Goal: Find contact information: Find contact information

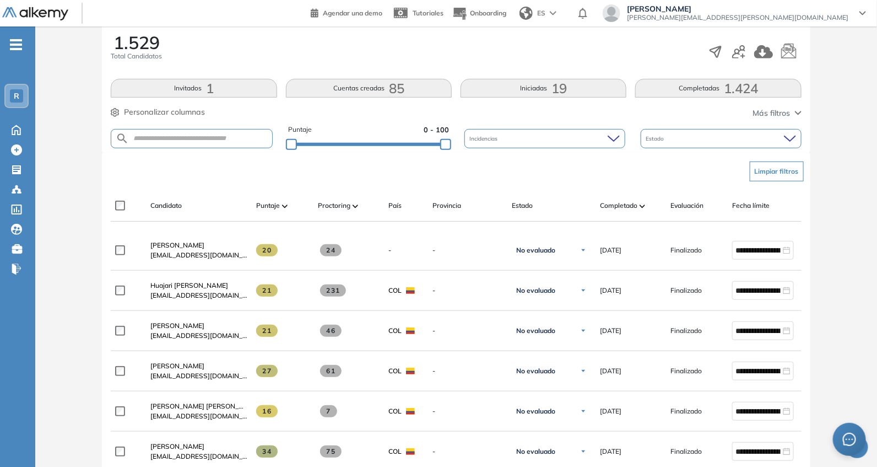
scroll to position [160, 0]
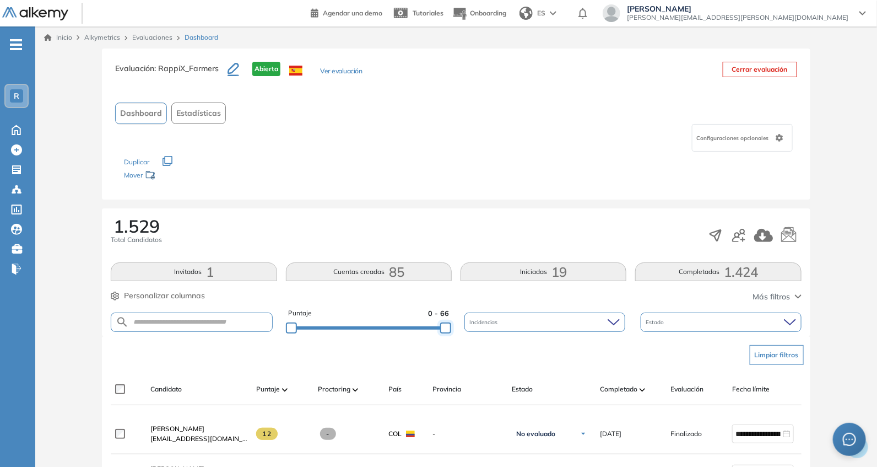
drag, startPoint x: 395, startPoint y: 330, endPoint x: 441, endPoint y: 187, distance: 149.9
click at [488, 335] on div "Puntaje 0 - 66 Incidencias Estado" at bounding box center [456, 322] width 691 height 28
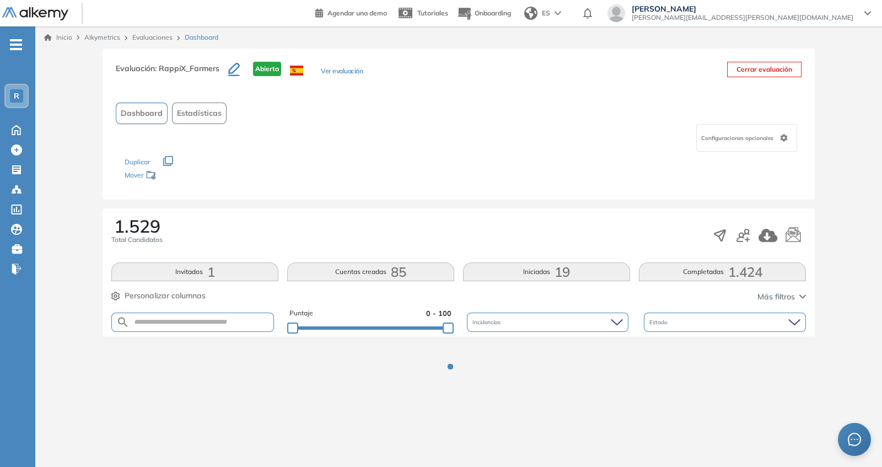
click at [440, 183] on div "Los siguientes tests ya no están disponibles o tienen una nueva versión Revisa …" at bounding box center [459, 169] width 668 height 35
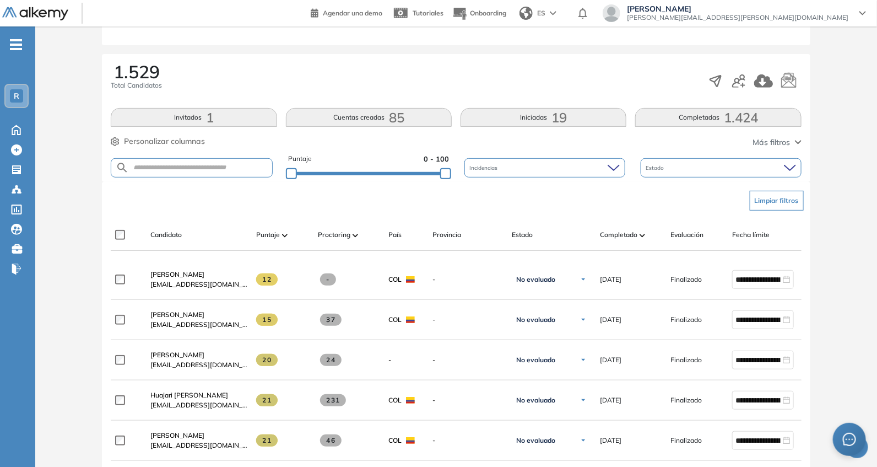
scroll to position [160, 0]
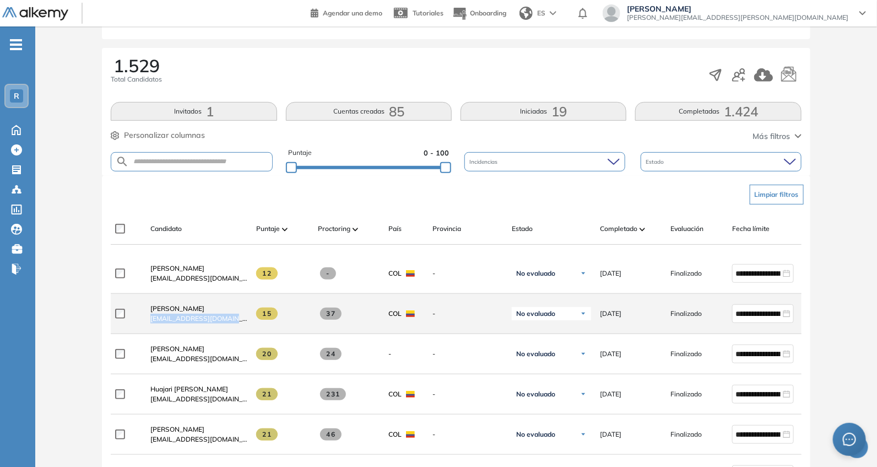
drag, startPoint x: 149, startPoint y: 330, endPoint x: 237, endPoint y: 324, distance: 88.4
click at [237, 324] on div "[PERSON_NAME] [EMAIL_ADDRESS][DOMAIN_NAME]" at bounding box center [195, 313] width 106 height 37
copy span "[EMAIL_ADDRESS][DOMAIN_NAME]"
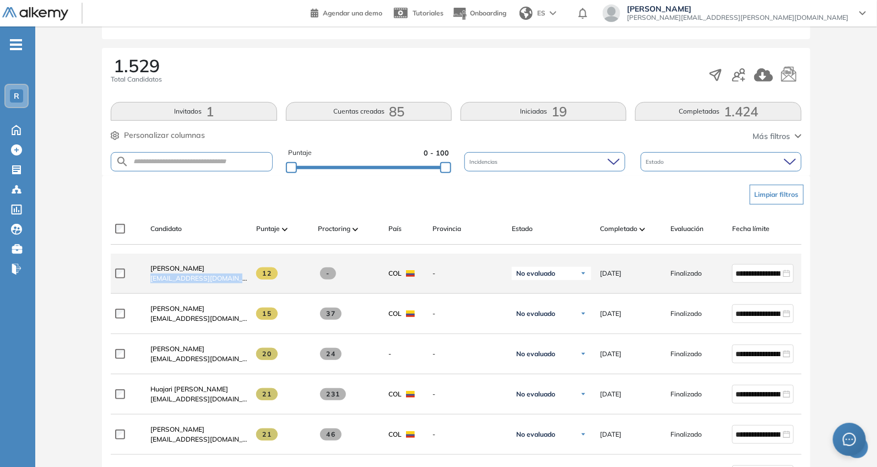
drag, startPoint x: 147, startPoint y: 285, endPoint x: 249, endPoint y: 291, distance: 101.6
click at [250, 291] on div "**********" at bounding box center [481, 274] width 741 height 40
copy div "[EMAIL_ADDRESS][DOMAIN_NAME]"
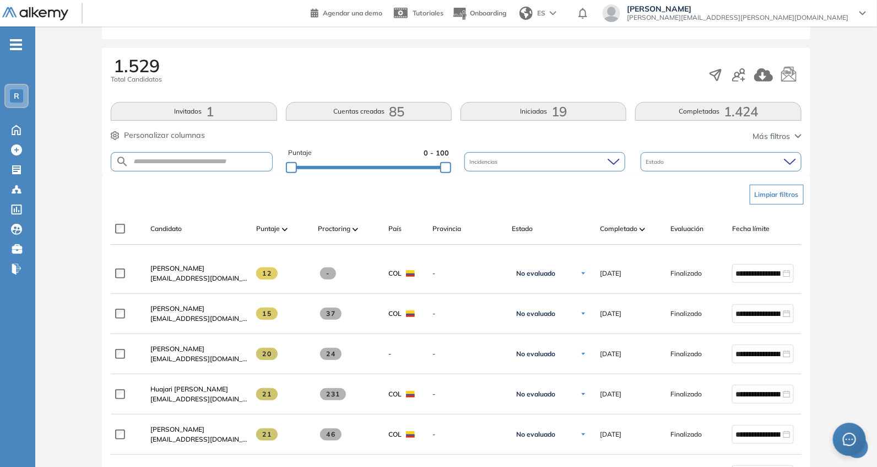
click at [246, 207] on div "Limpiar filtros" at bounding box center [458, 194] width 691 height 33
click at [412, 158] on div "Puntaje 0 - 100" at bounding box center [368, 162] width 161 height 28
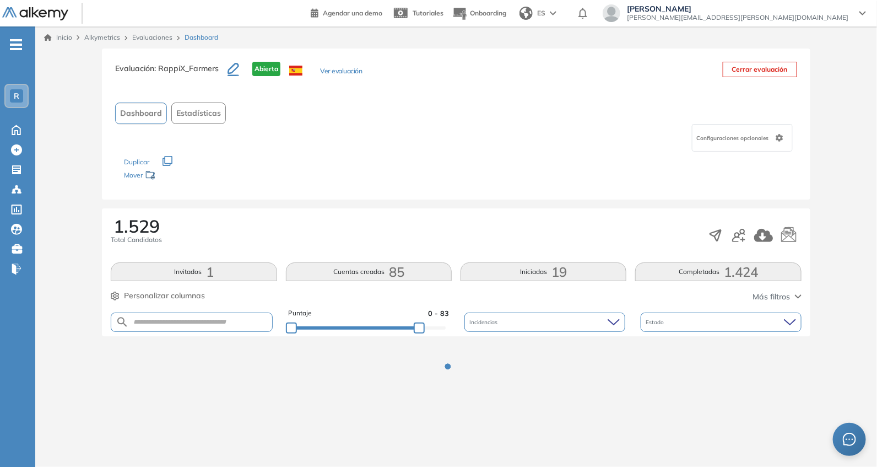
scroll to position [0, 0]
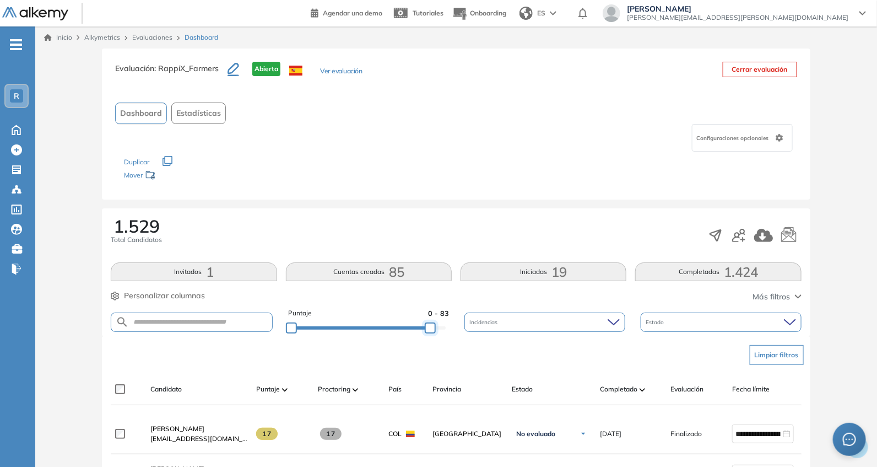
drag, startPoint x: 419, startPoint y: 324, endPoint x: 502, endPoint y: 282, distance: 92.4
click at [487, 328] on div "Puntaje 0 - 83 Incidencias Estado" at bounding box center [456, 322] width 691 height 28
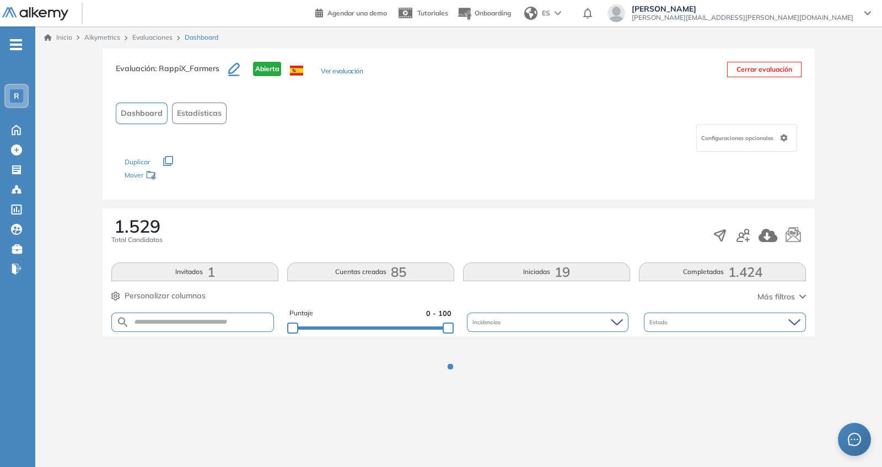
click at [491, 217] on div "1.529 Total Candidatos" at bounding box center [458, 235] width 694 height 36
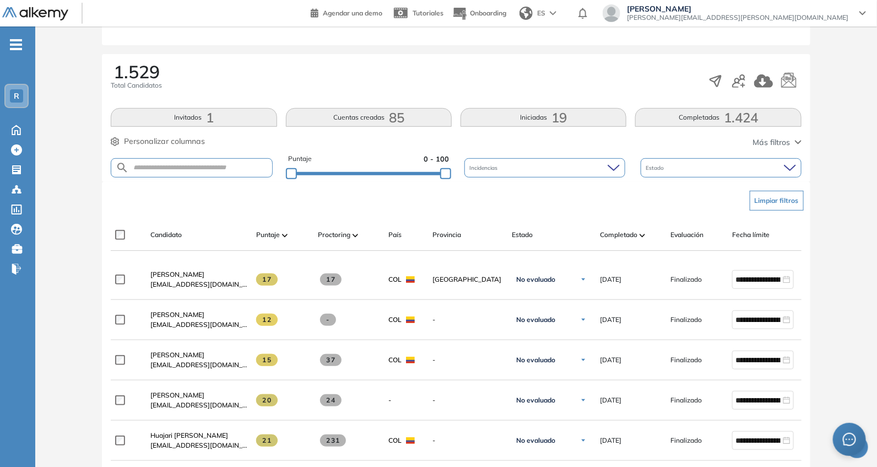
scroll to position [160, 0]
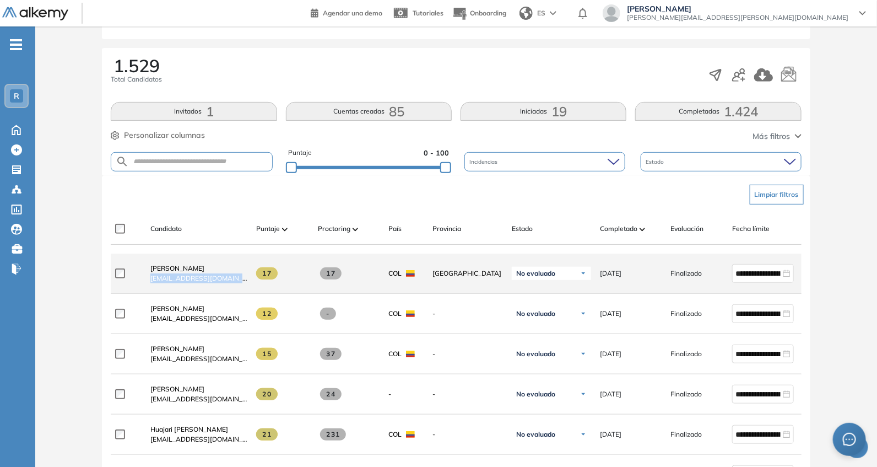
drag, startPoint x: 150, startPoint y: 285, endPoint x: 257, endPoint y: 285, distance: 106.9
click at [257, 285] on div "**********" at bounding box center [481, 274] width 741 height 40
copy div "[EMAIL_ADDRESS][DOMAIN_NAME]"
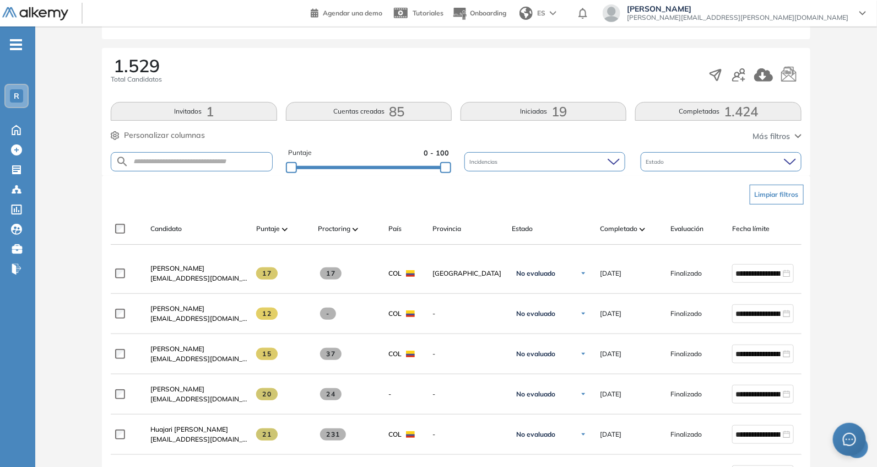
click at [149, 209] on div "Limpiar filtros" at bounding box center [458, 194] width 691 height 33
